Goal: Task Accomplishment & Management: Use online tool/utility

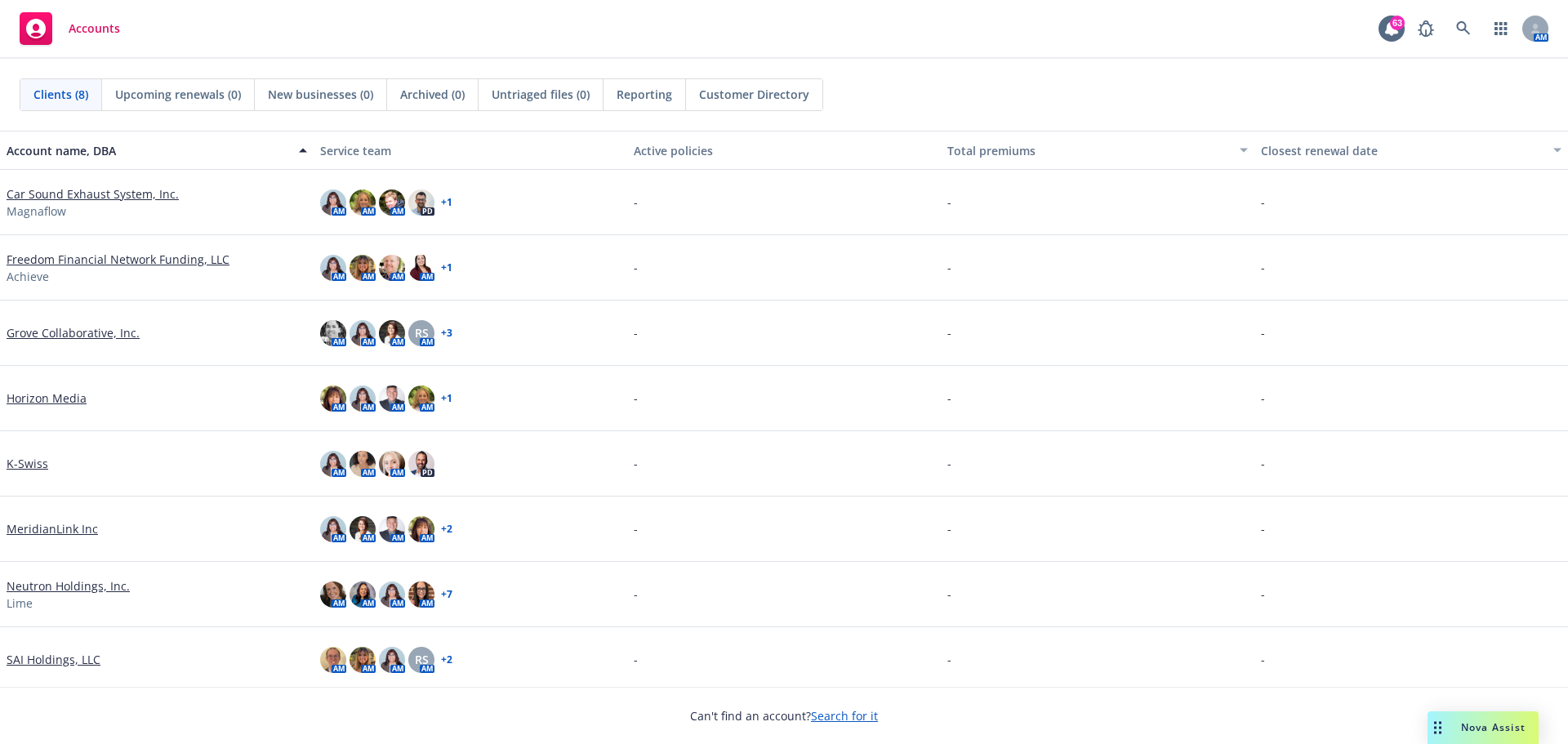
click at [1471, 727] on span "Nova Assist" at bounding box center [1493, 727] width 65 height 14
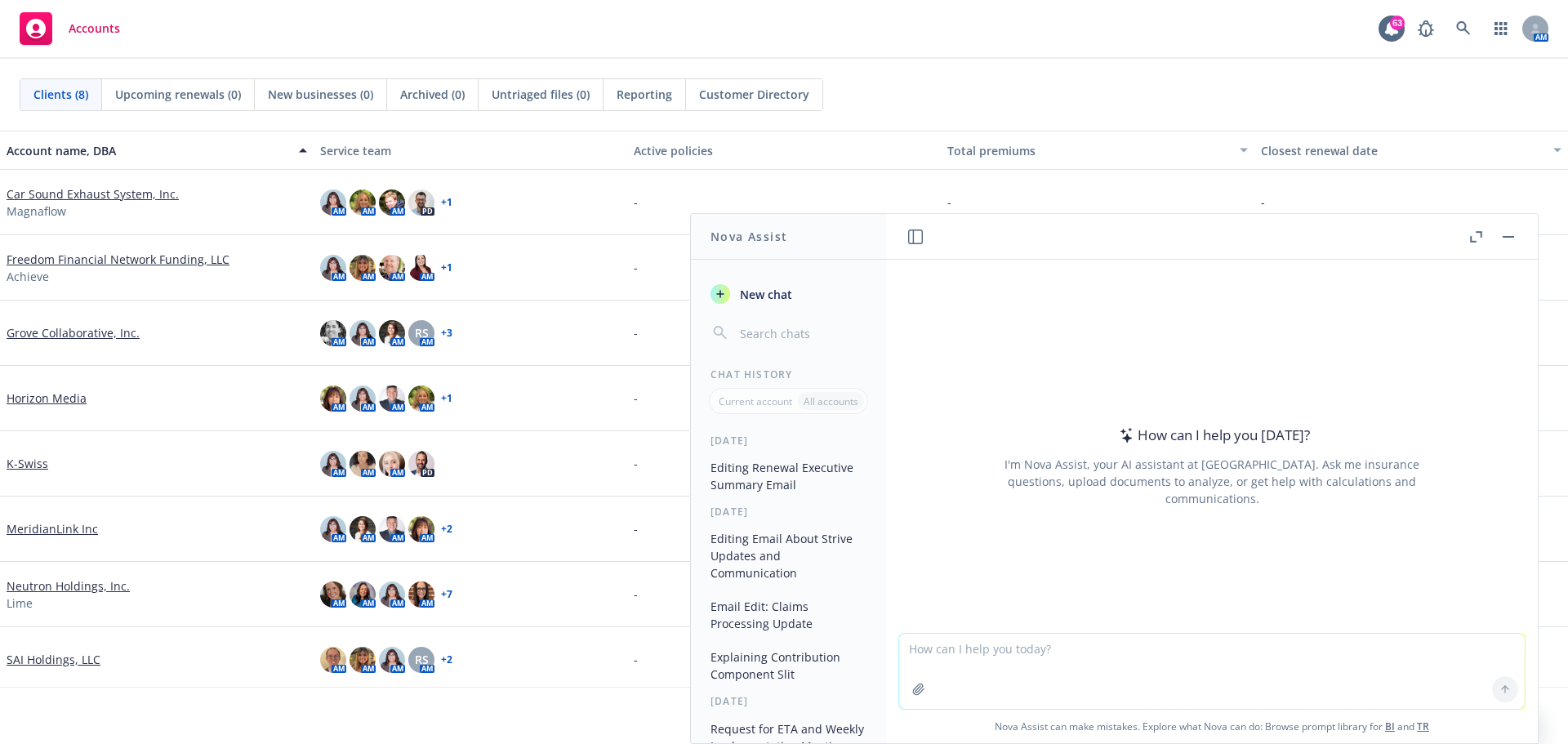
click at [1063, 656] on textarea at bounding box center [1212, 671] width 625 height 75
click at [1506, 691] on button at bounding box center [1505, 689] width 26 height 26
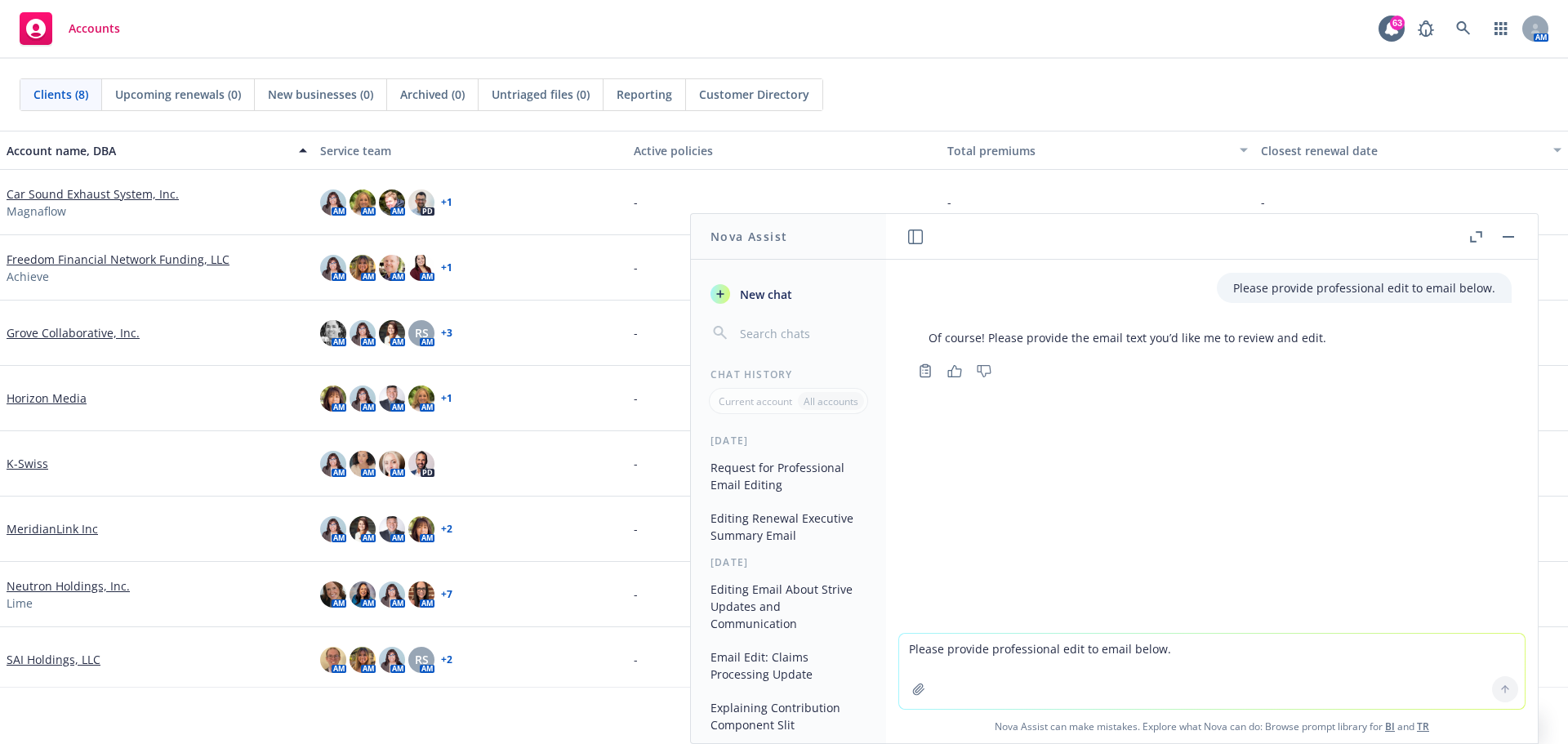
paste textarea "My apology for my audio issues [DATE]. As you consider amending your parental l…"
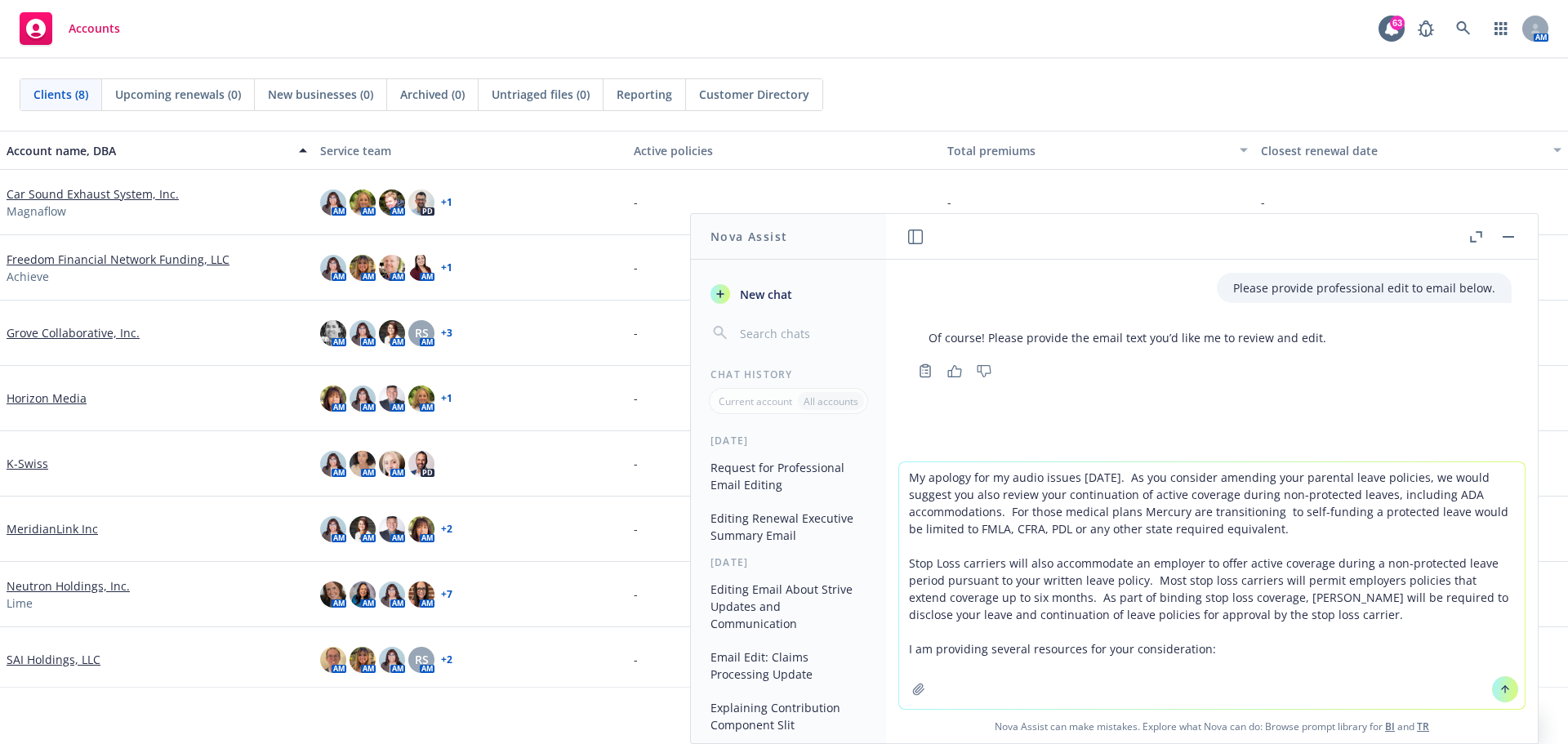
type textarea "My apology for my audio issues [DATE]. As you consider amending your parental l…"
click at [1501, 689] on icon at bounding box center [1505, 689] width 11 height 11
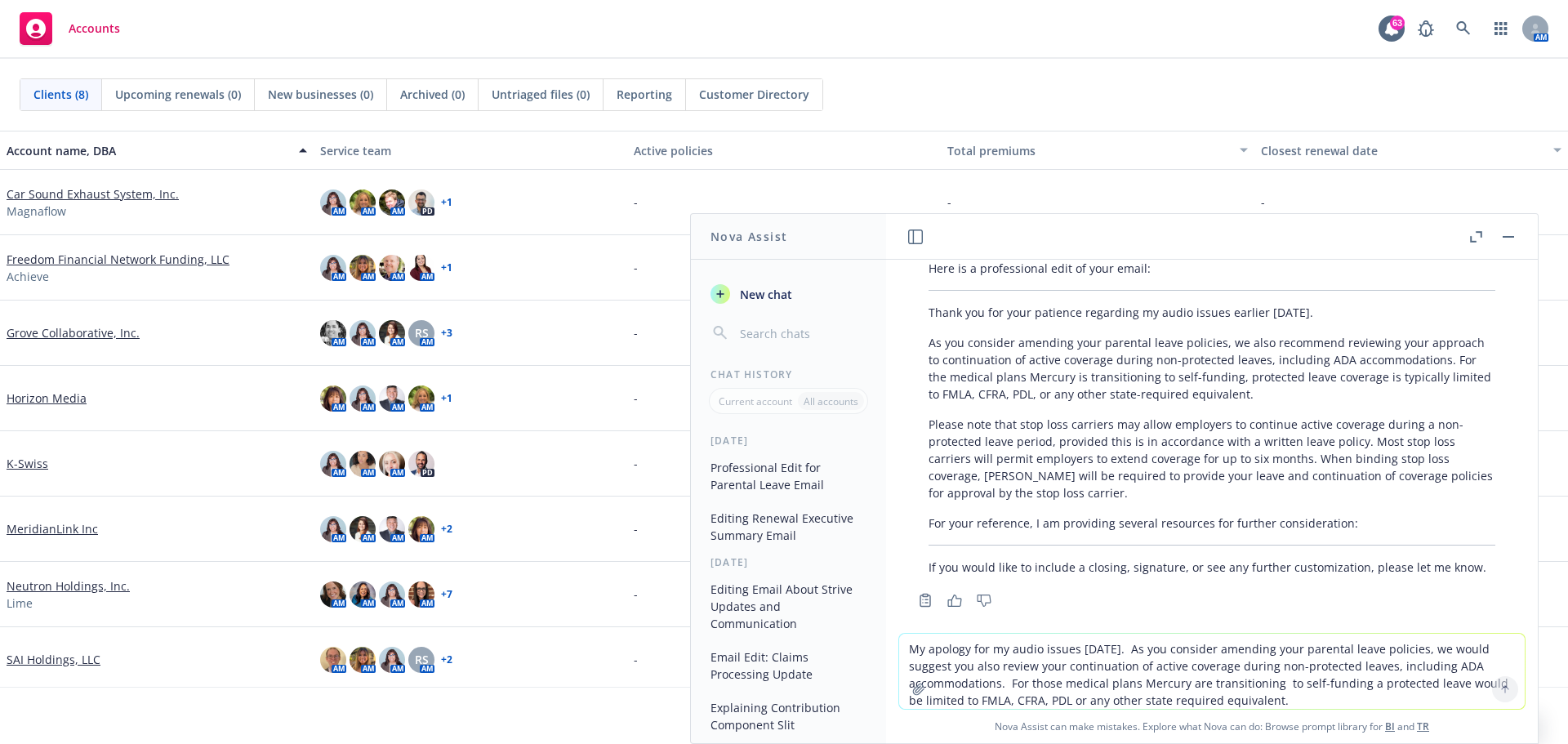
scroll to position [414, 0]
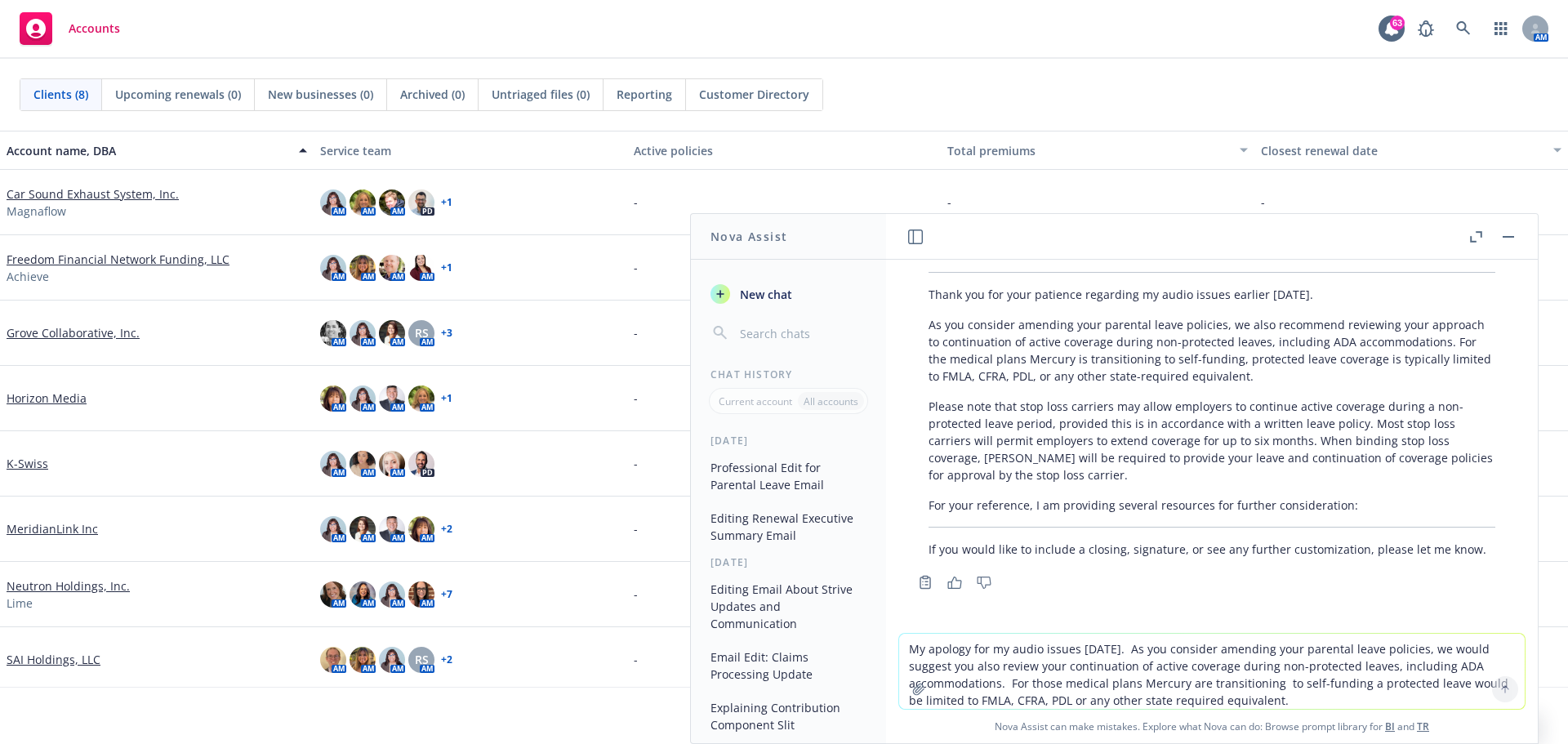
click at [954, 300] on p "Thank you for your patience regarding my audio issues earlier [DATE]." at bounding box center [1212, 294] width 567 height 17
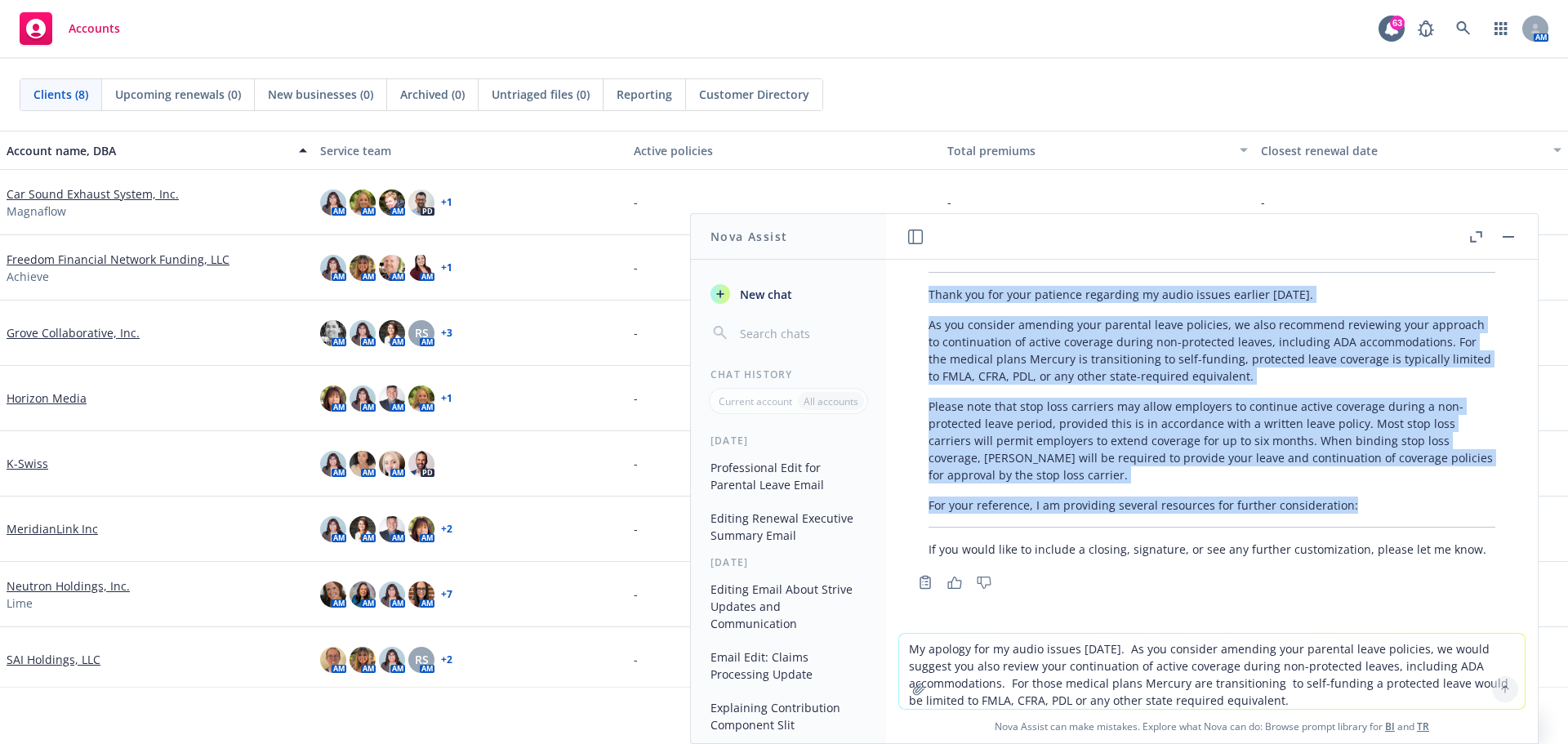
drag, startPoint x: 929, startPoint y: 290, endPoint x: 1361, endPoint y: 523, distance: 490.8
click at [1361, 523] on div "Here is a professional edit of your email: Thank you for your patience regardin…" at bounding box center [1212, 400] width 600 height 329
copy div "Thank you for your patience regarding my audio issues earlier [DATE]. As you co…"
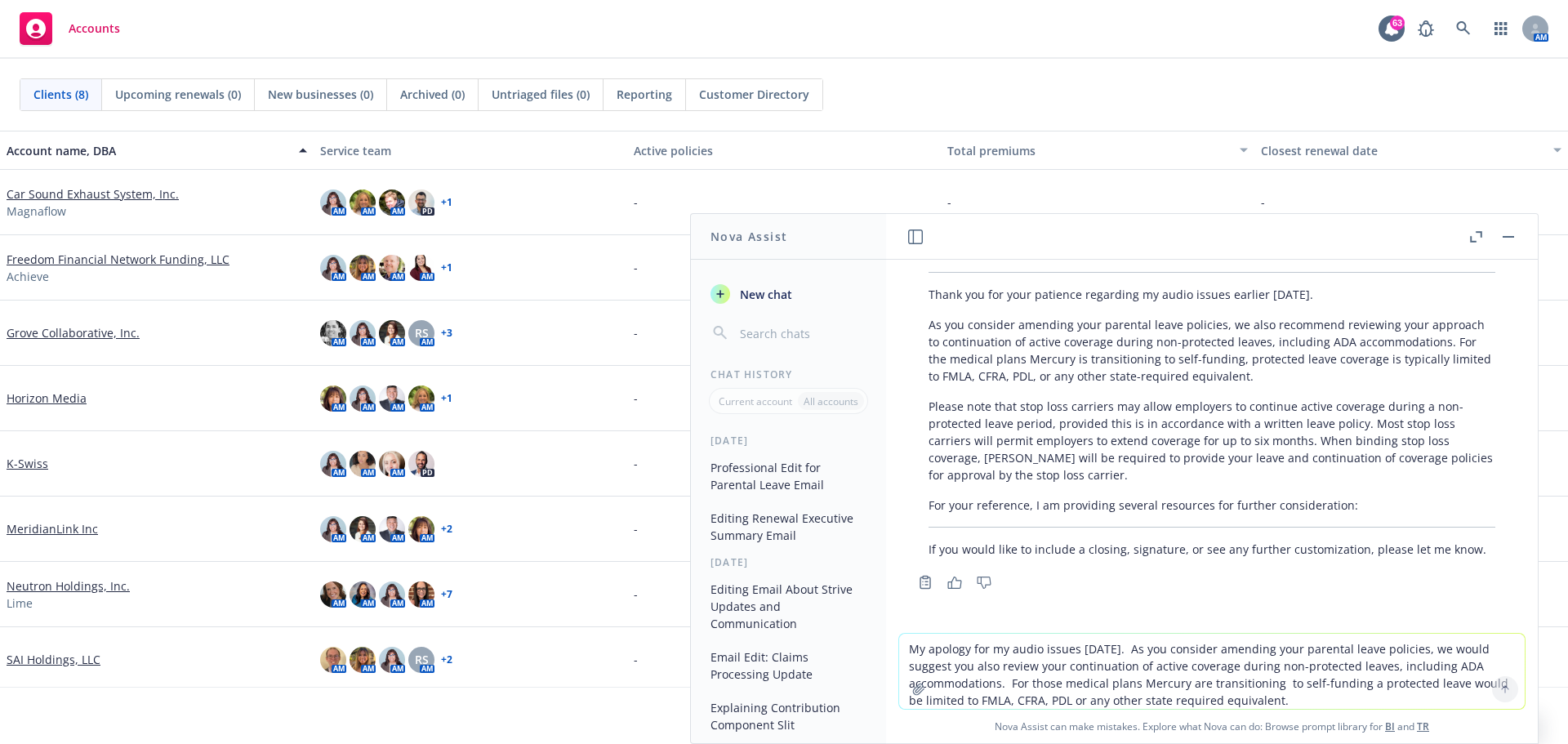
click at [972, 652] on textarea "My apology for my audio issues [DATE]. As you consider amending your parental l…" at bounding box center [1212, 671] width 625 height 75
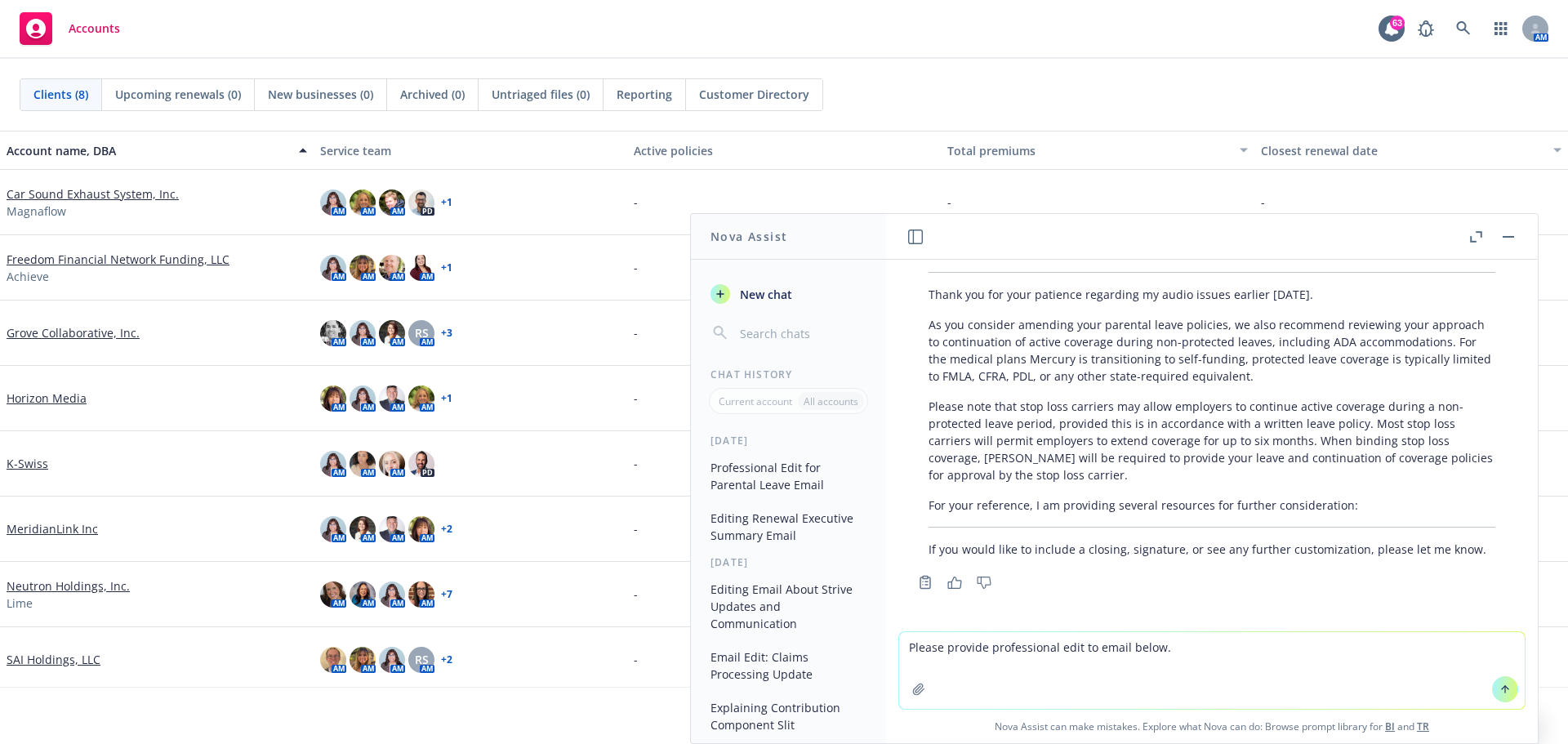
click at [1492, 686] on button at bounding box center [1505, 689] width 26 height 26
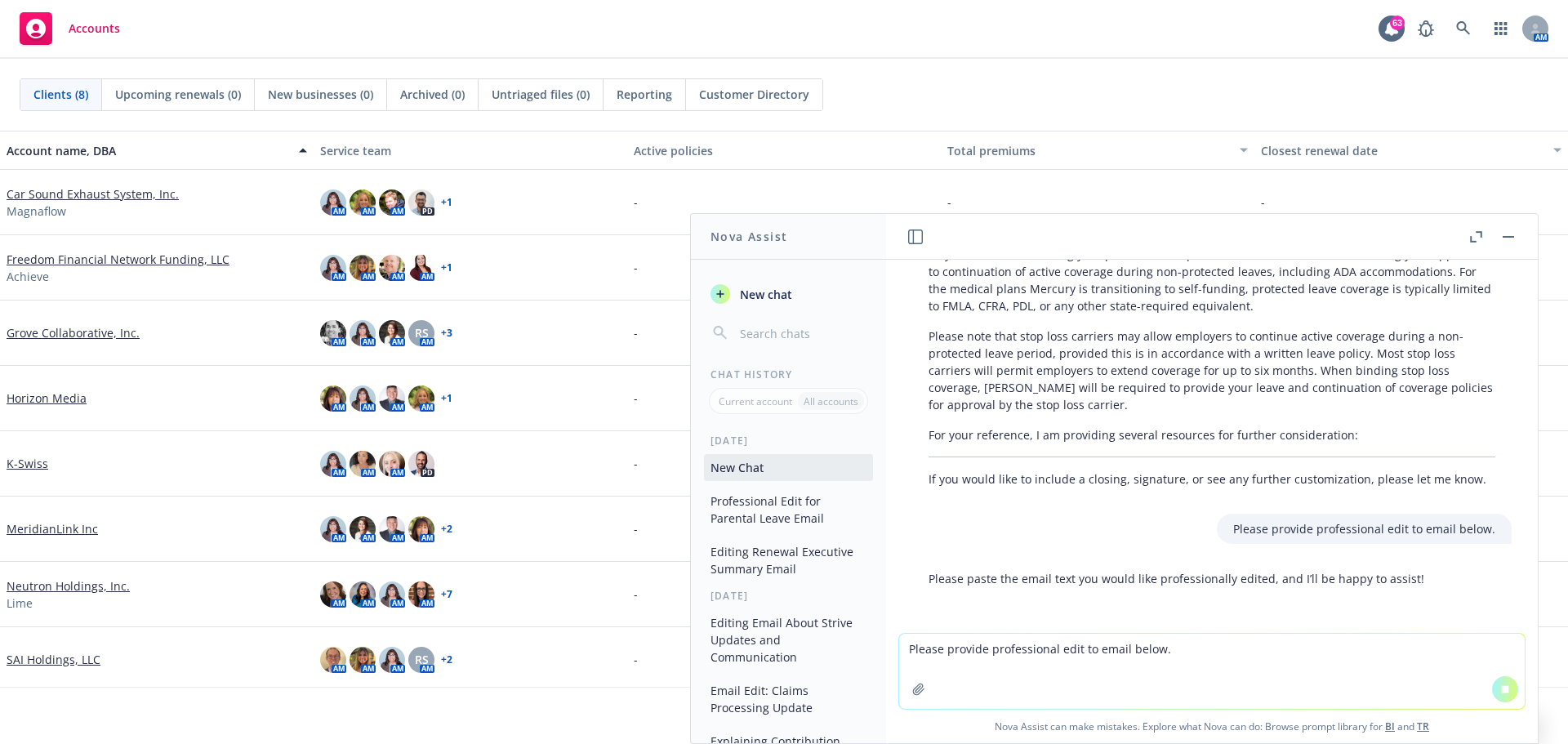
scroll to position [542, 0]
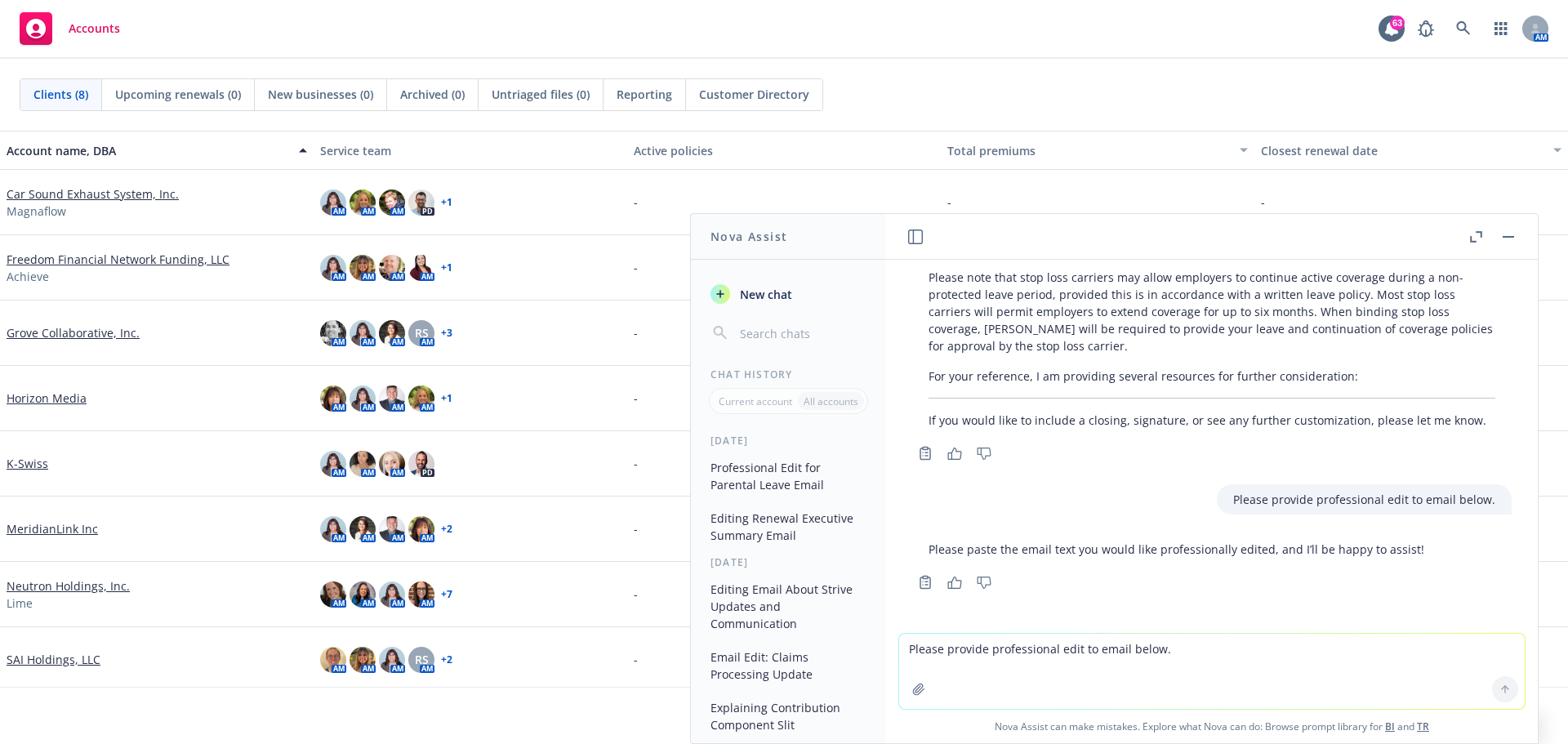
click at [979, 639] on textarea "Please provide professional edit to email below." at bounding box center [1212, 671] width 625 height 75
paste textarea "Our team’s responsibility will be to review your policies and work on the appro…"
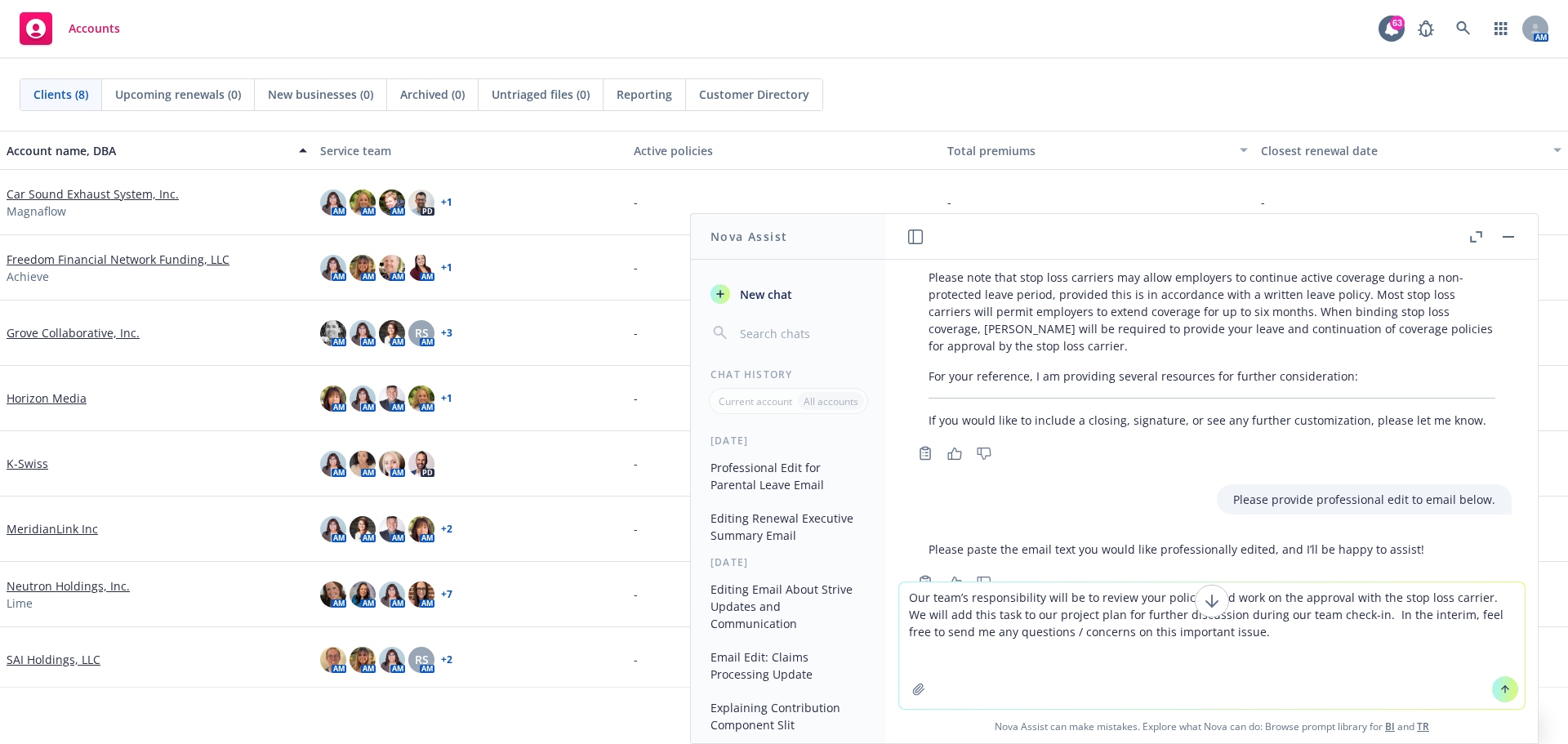
type textarea "Our team’s responsibility will be to review your policies and work on the appro…"
click at [1500, 689] on icon at bounding box center [1505, 689] width 11 height 11
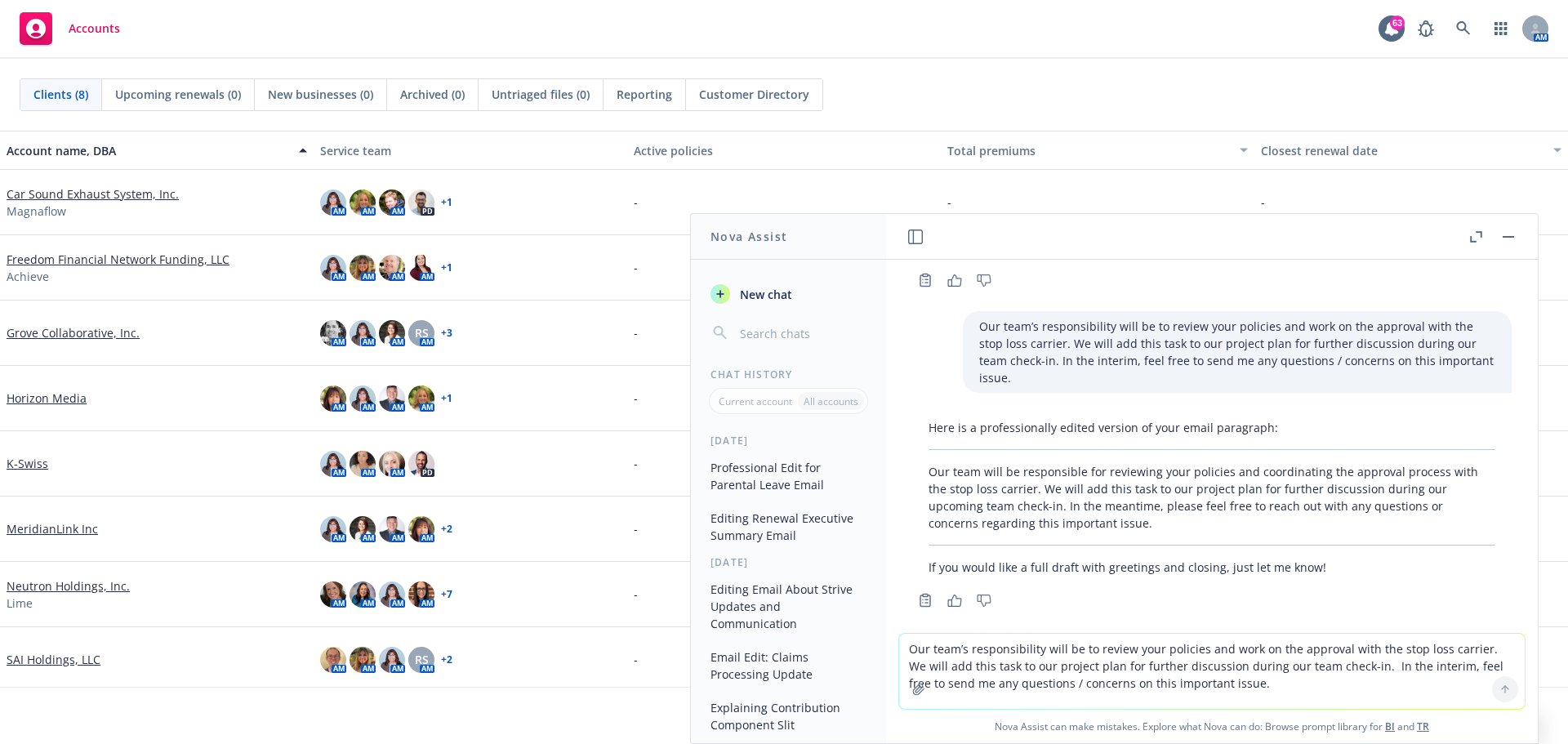
scroll to position [846, 0]
click at [927, 452] on div "Here is a professionally edited version of your email paragraph: Our team will …" at bounding box center [1212, 496] width 600 height 170
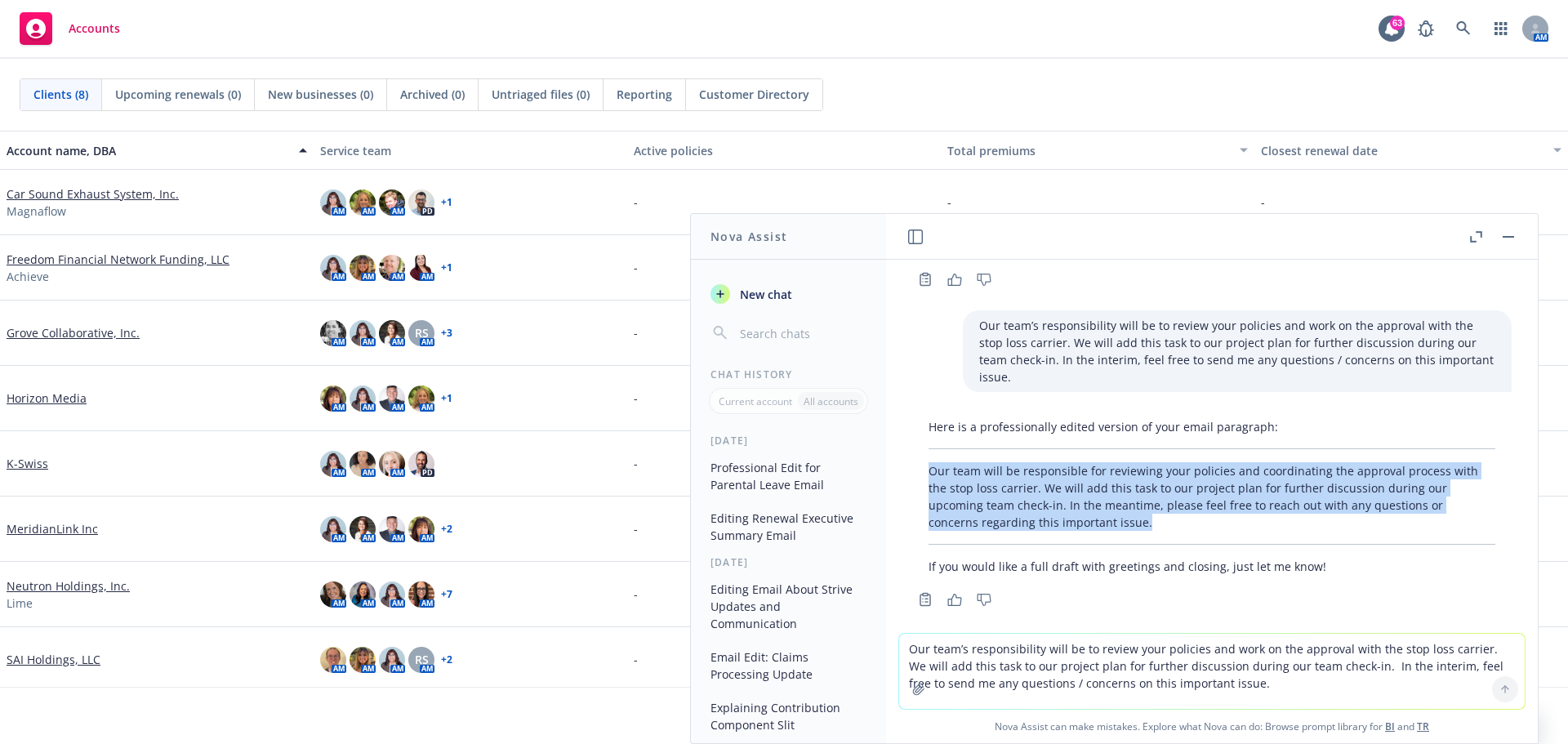
drag, startPoint x: 933, startPoint y: 452, endPoint x: 1193, endPoint y: 518, distance: 268.2
click at [1193, 518] on div "Here is a professionally edited version of your email paragraph: Our team will …" at bounding box center [1212, 496] width 600 height 170
copy p "Our team will be responsible for reviewing your policies and coordinating the a…"
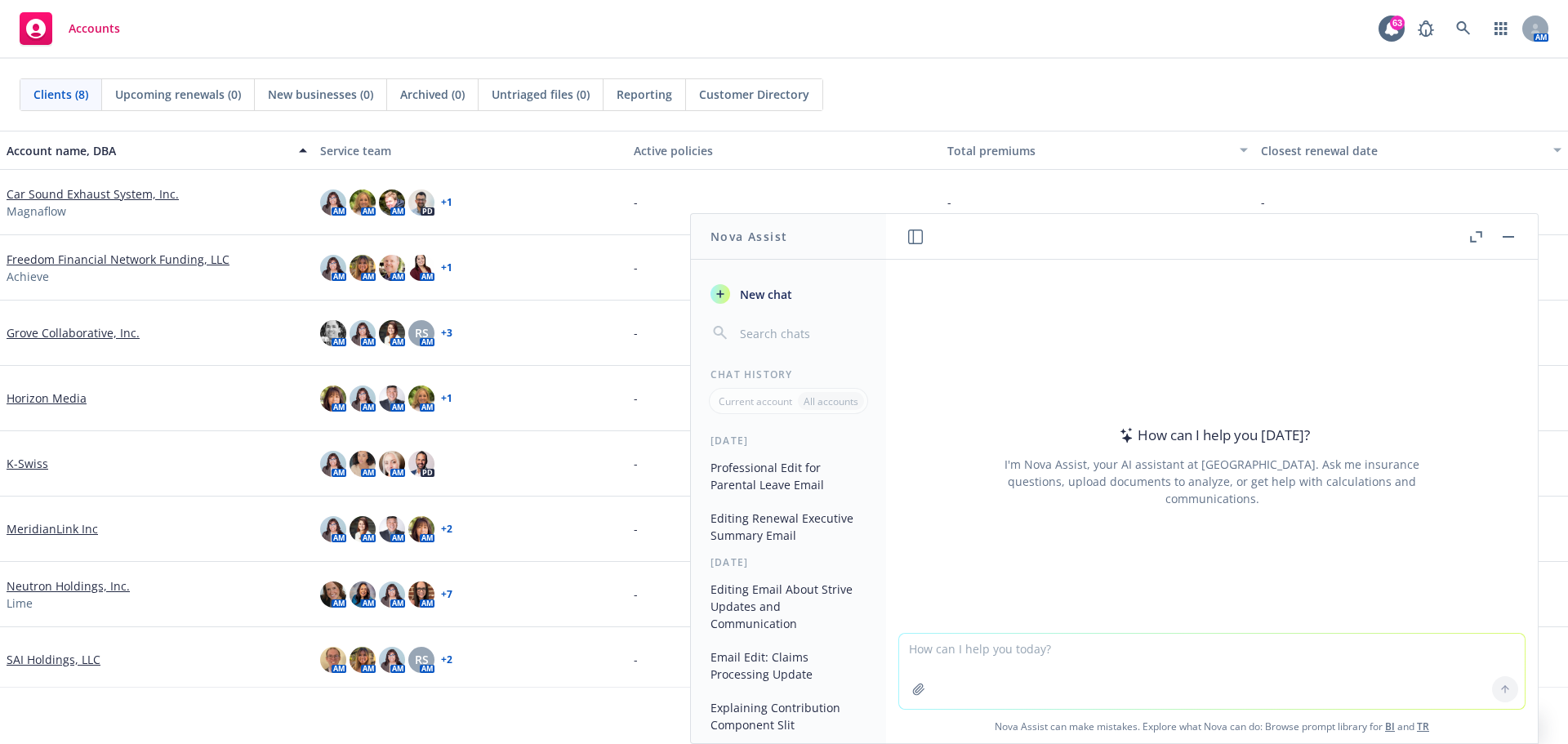
drag, startPoint x: 1005, startPoint y: 648, endPoint x: 1043, endPoint y: 661, distance: 40.2
click at [1005, 648] on textarea at bounding box center [1212, 671] width 625 height 75
drag, startPoint x: 1493, startPoint y: 685, endPoint x: 1567, endPoint y: 592, distance: 118.8
click at [1500, 685] on icon at bounding box center [1505, 689] width 11 height 11
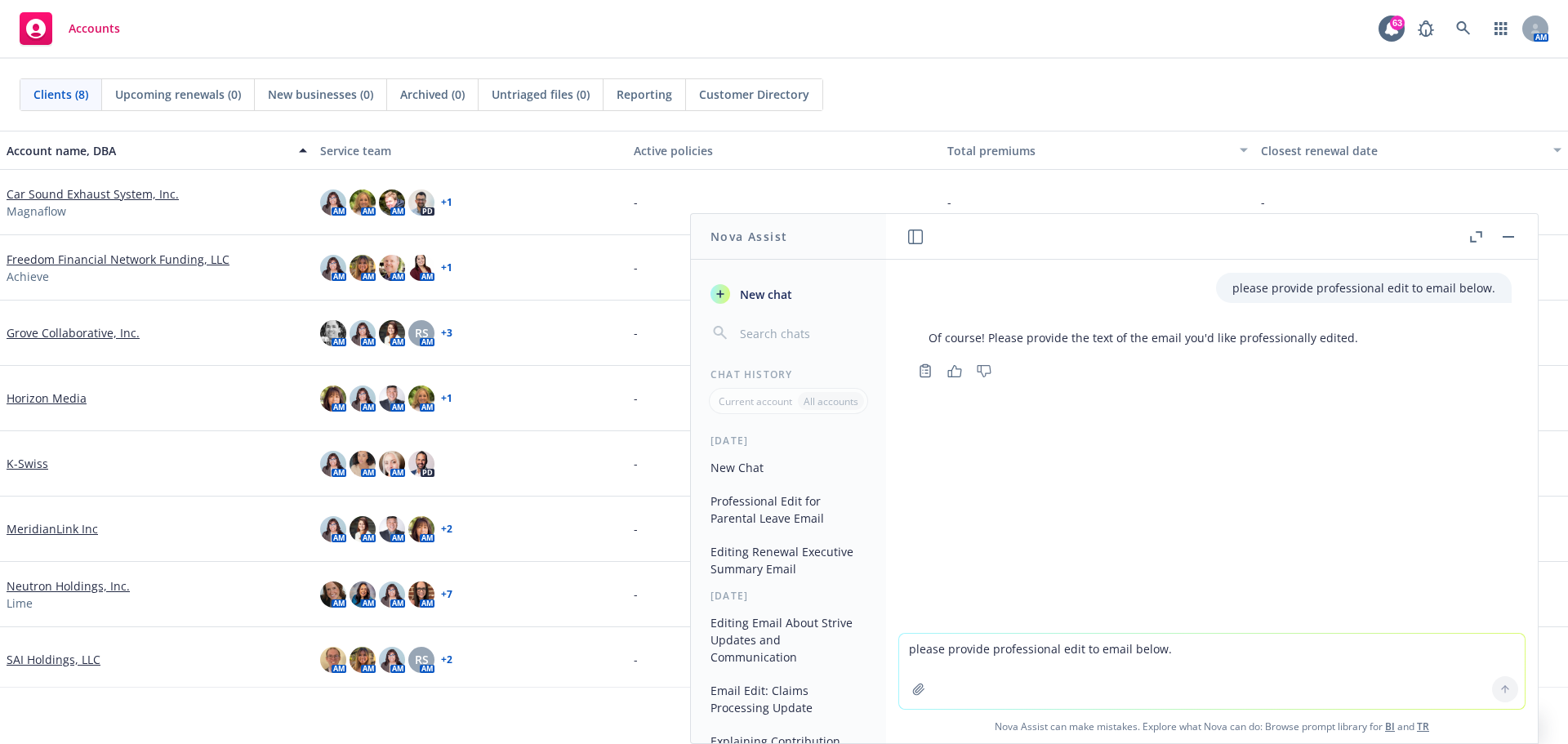
click at [972, 656] on textarea "please provide professional edit to email below." at bounding box center [1212, 671] width 625 height 75
paste textarea "Thank you for working with us on the final decisions. We will work on preparing…"
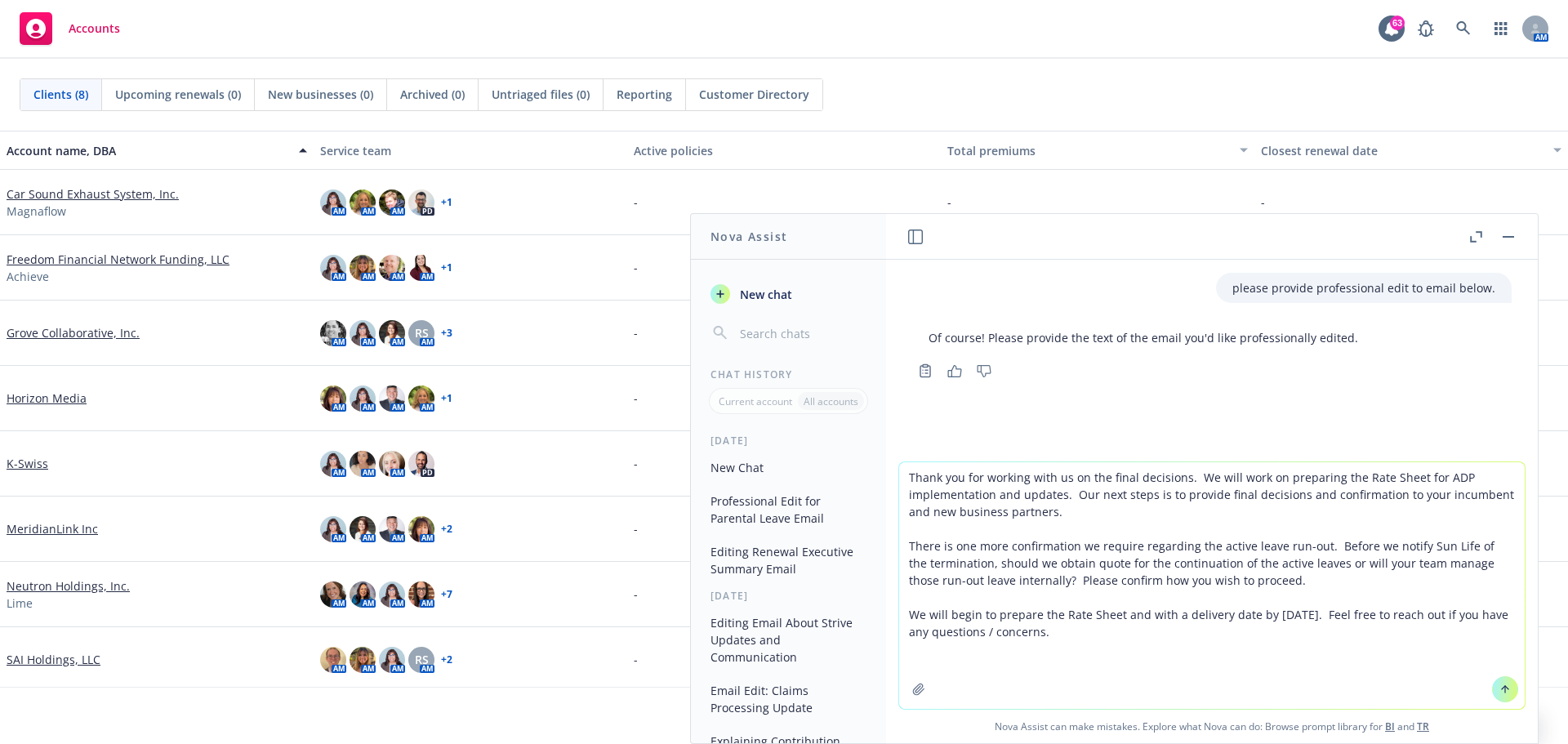
type textarea "Thank you for working with us on the final decisions. We will work on preparing…"
click at [1504, 686] on button at bounding box center [1505, 689] width 26 height 26
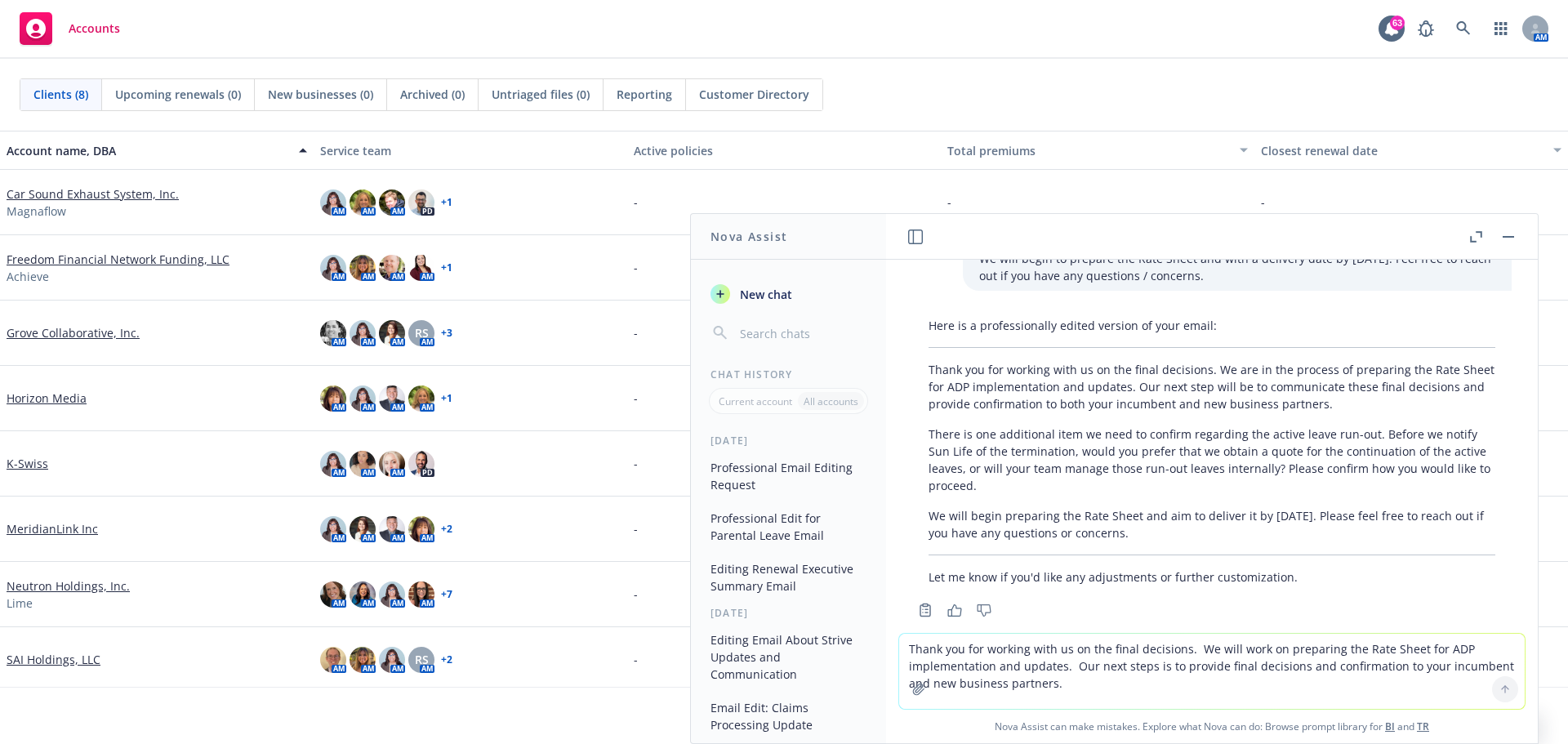
scroll to position [315, 0]
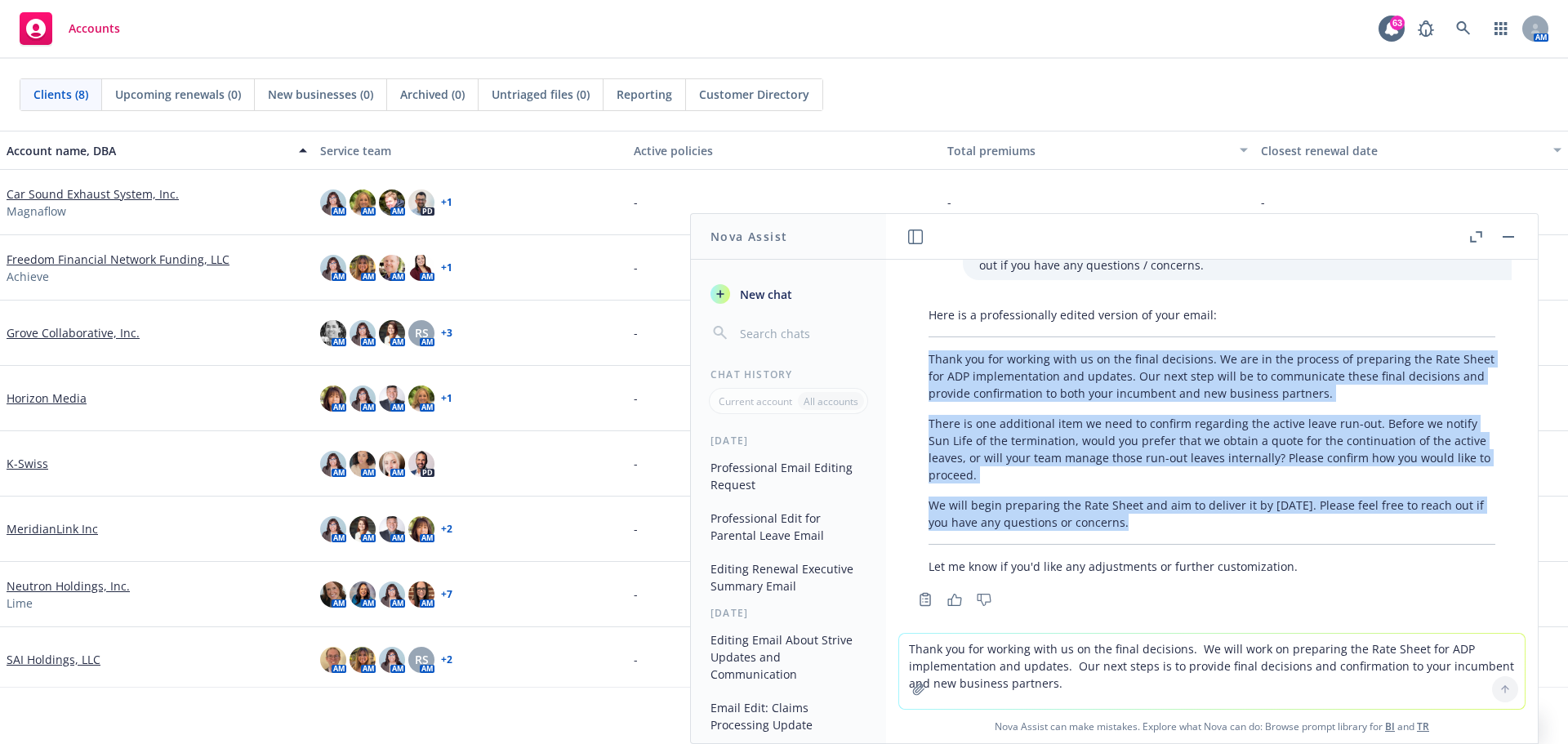
drag, startPoint x: 929, startPoint y: 338, endPoint x: 1205, endPoint y: 514, distance: 327.3
click at [1205, 514] on div "Here is a professionally edited version of your email: Thank you for working wi…" at bounding box center [1212, 440] width 600 height 282
copy div "Thank you for working with us on the final decisions. We are in the process of …"
